Goal: Check status: Check status

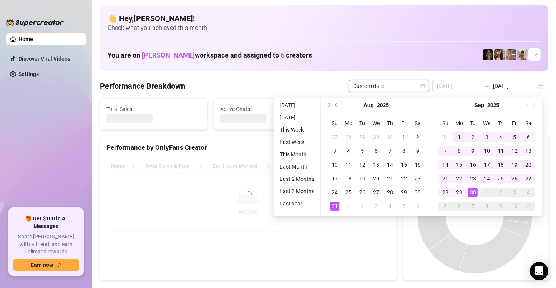
type input "[DATE]"
click at [460, 135] on div "1" at bounding box center [459, 137] width 9 height 9
type input "[DATE]"
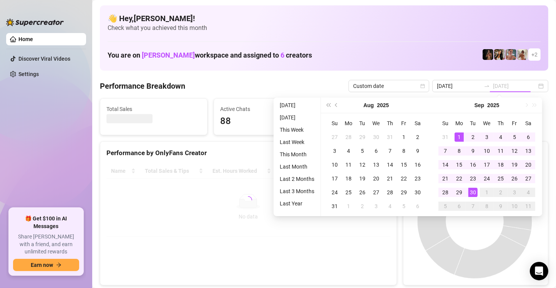
click at [476, 194] on div "30" at bounding box center [473, 192] width 9 height 9
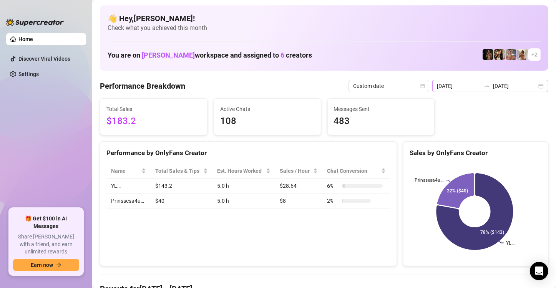
click at [534, 83] on div "[DATE] [DATE]" at bounding box center [491, 86] width 116 height 12
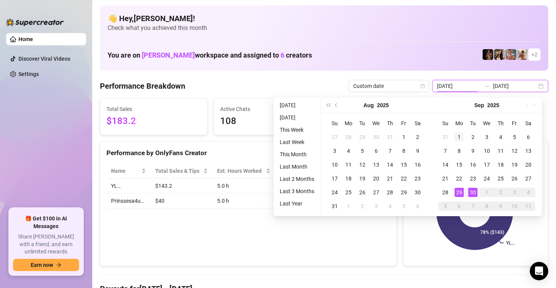
type input "[DATE]"
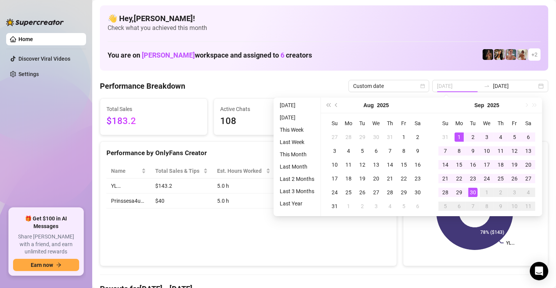
click at [459, 135] on div "1" at bounding box center [459, 137] width 9 height 9
type input "[DATE]"
click at [475, 194] on div "30" at bounding box center [473, 192] width 9 height 9
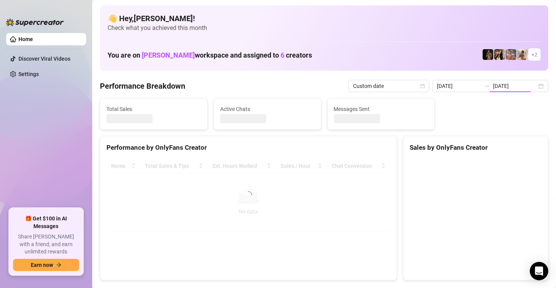
type input "[DATE]"
